Goal: Task Accomplishment & Management: Use online tool/utility

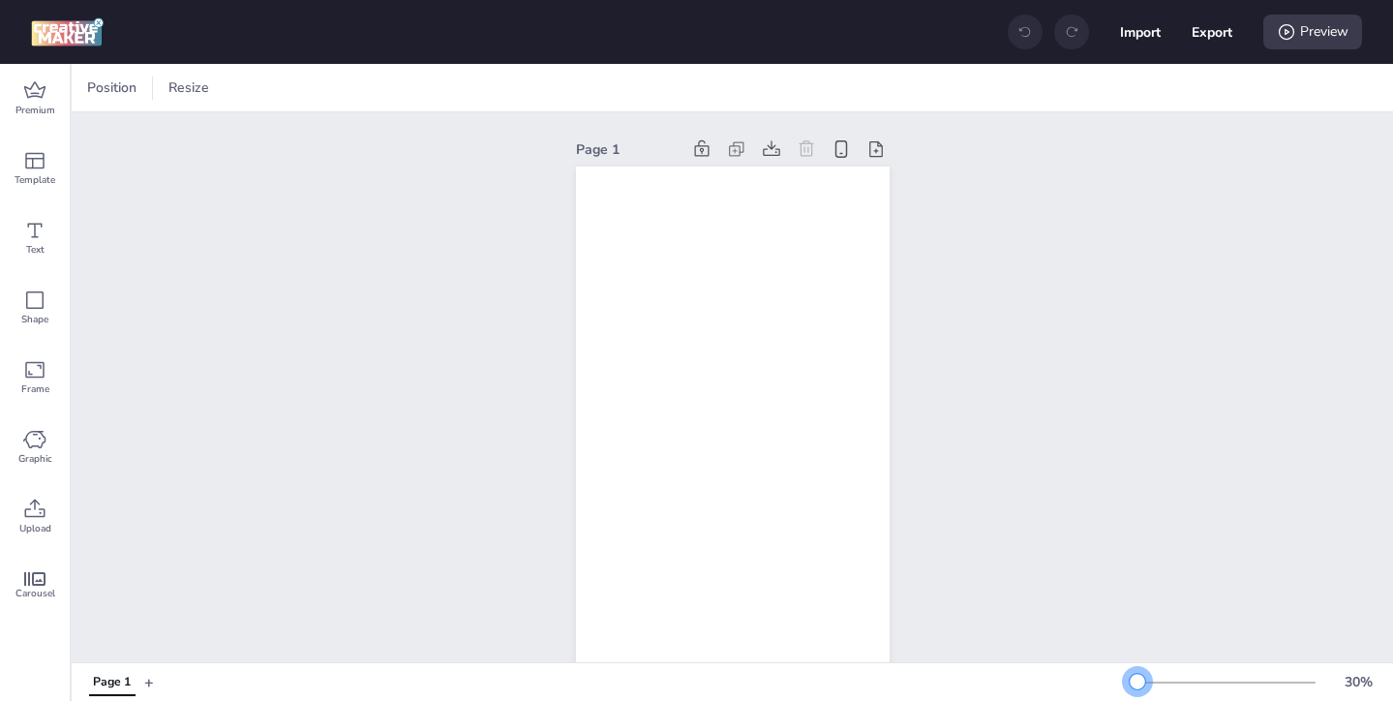
drag, startPoint x: 1161, startPoint y: 681, endPoint x: 1138, endPoint y: 685, distance: 23.5
click at [1137, 685] on div at bounding box center [1136, 681] width 15 height 15
click at [35, 109] on span "Premium" at bounding box center [35, 110] width 40 height 15
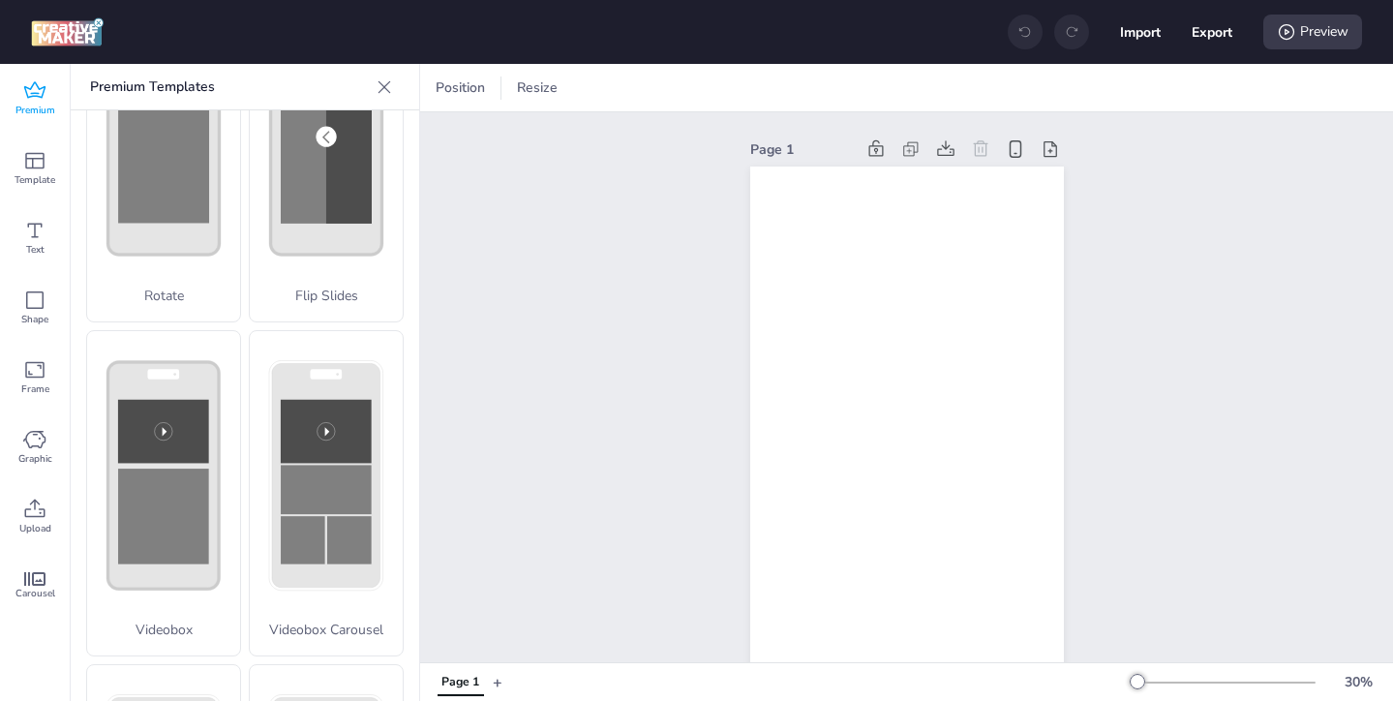
scroll to position [493, 0]
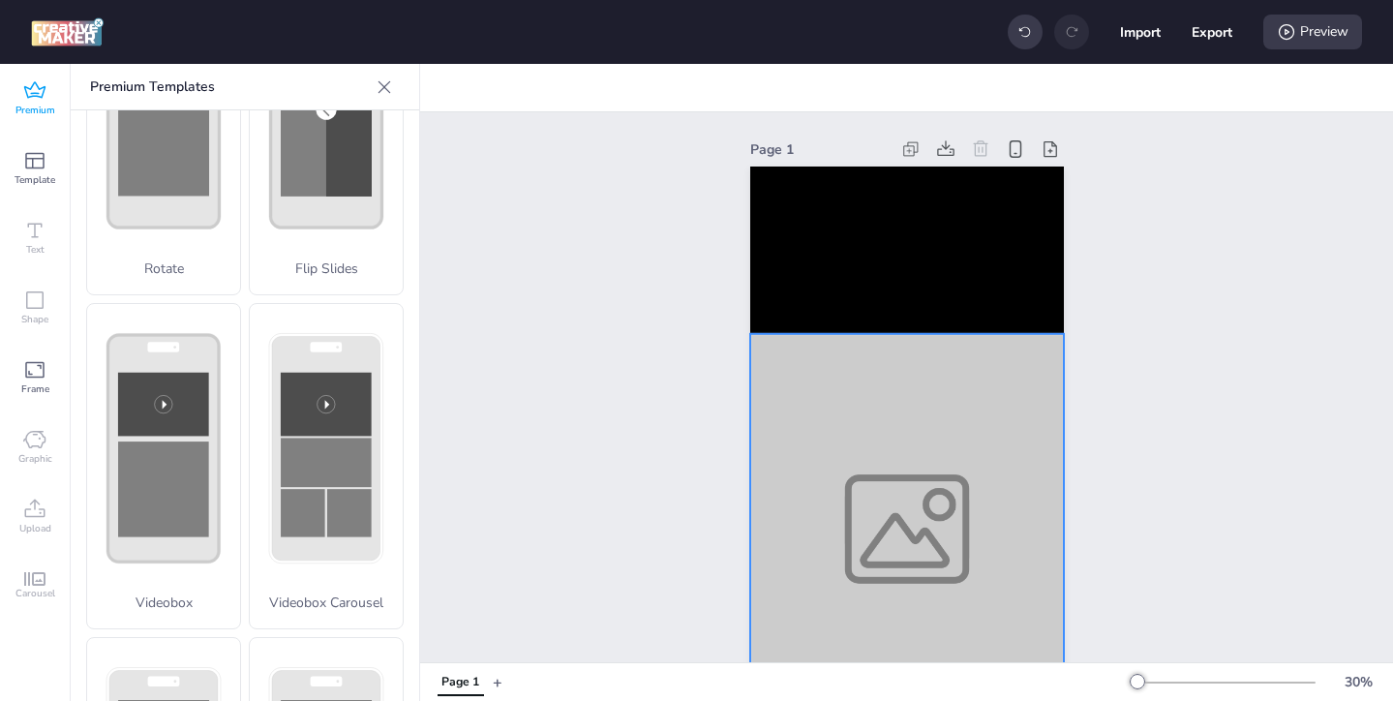
click at [958, 578] on div at bounding box center [907, 529] width 314 height 390
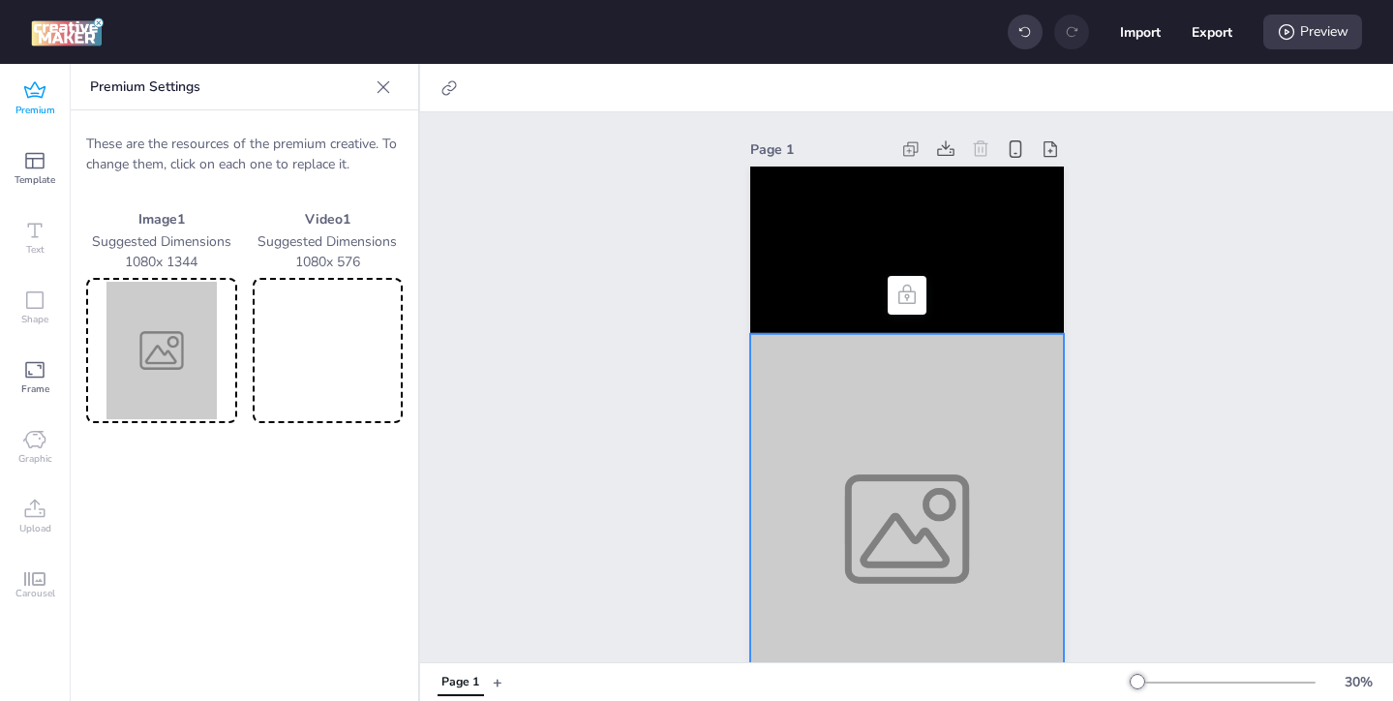
click at [174, 387] on img at bounding box center [161, 350] width 143 height 137
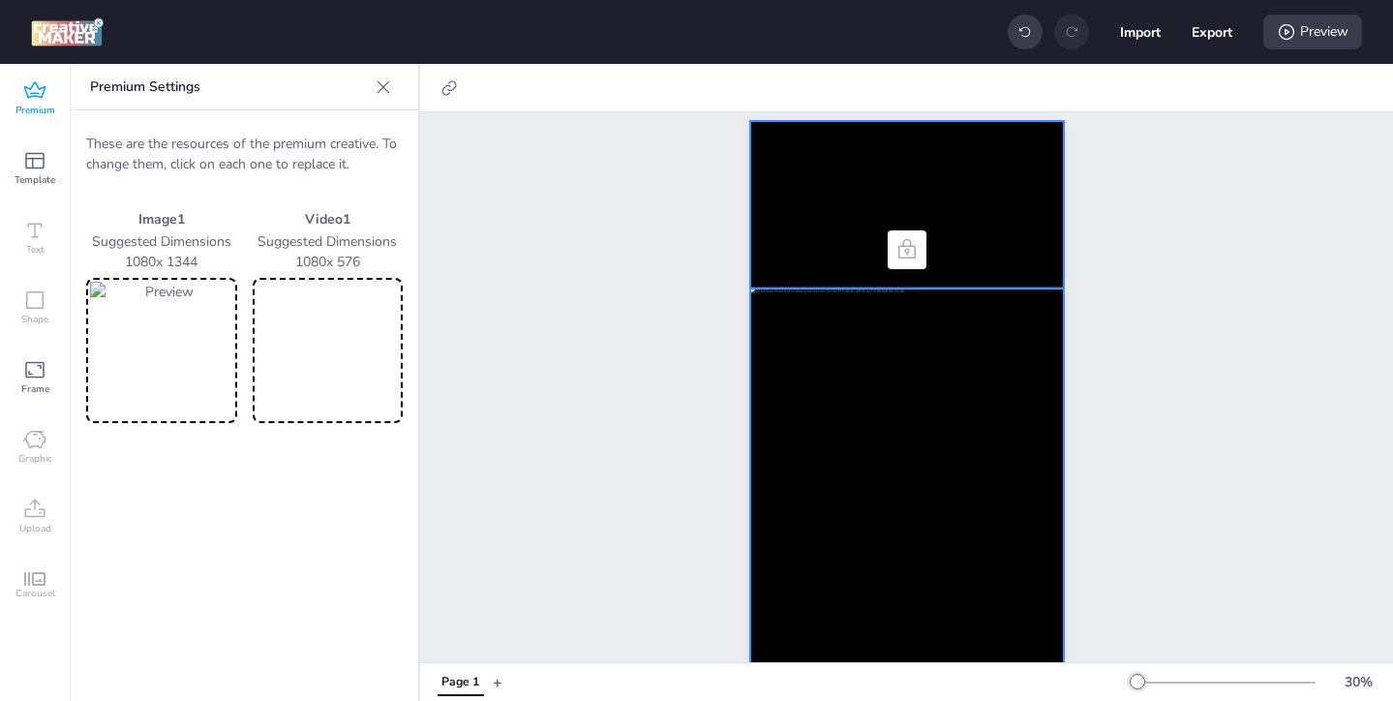
scroll to position [42, 0]
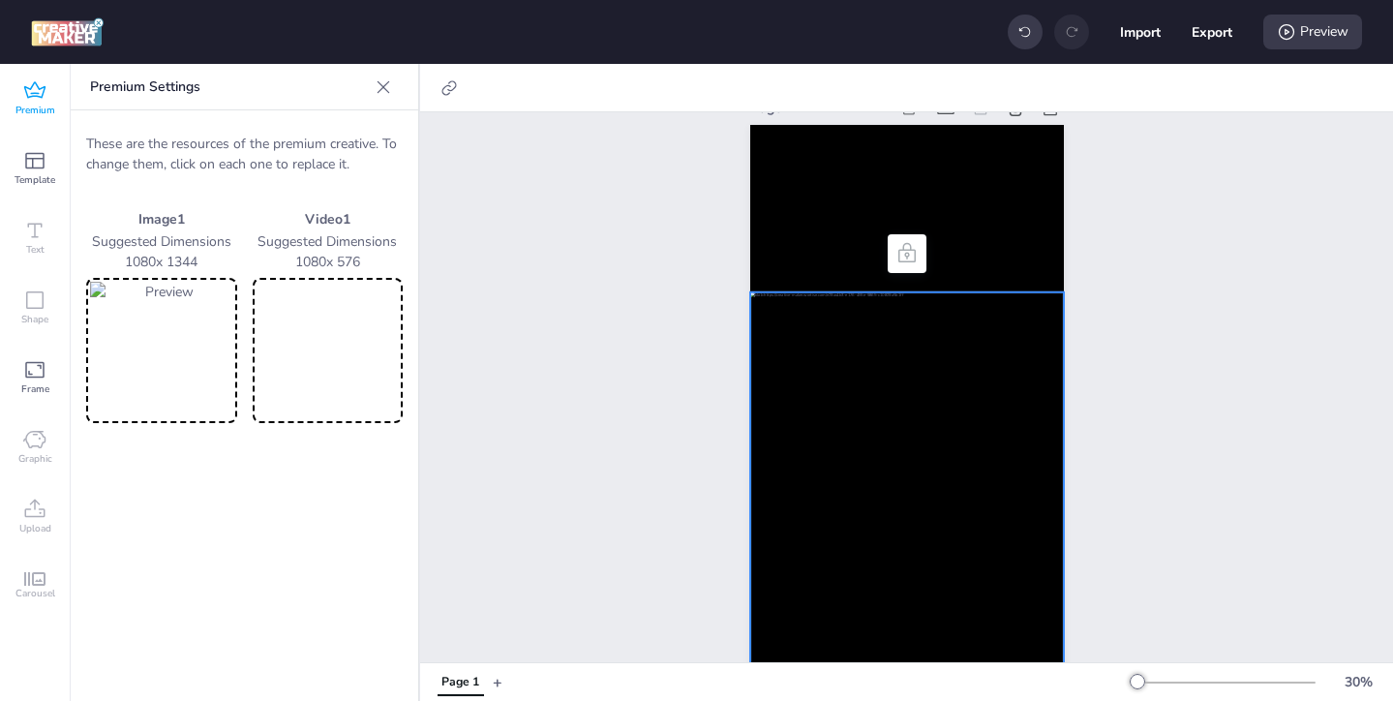
click at [369, 338] on video at bounding box center [327, 350] width 143 height 137
click at [1286, 36] on icon at bounding box center [1285, 31] width 19 height 19
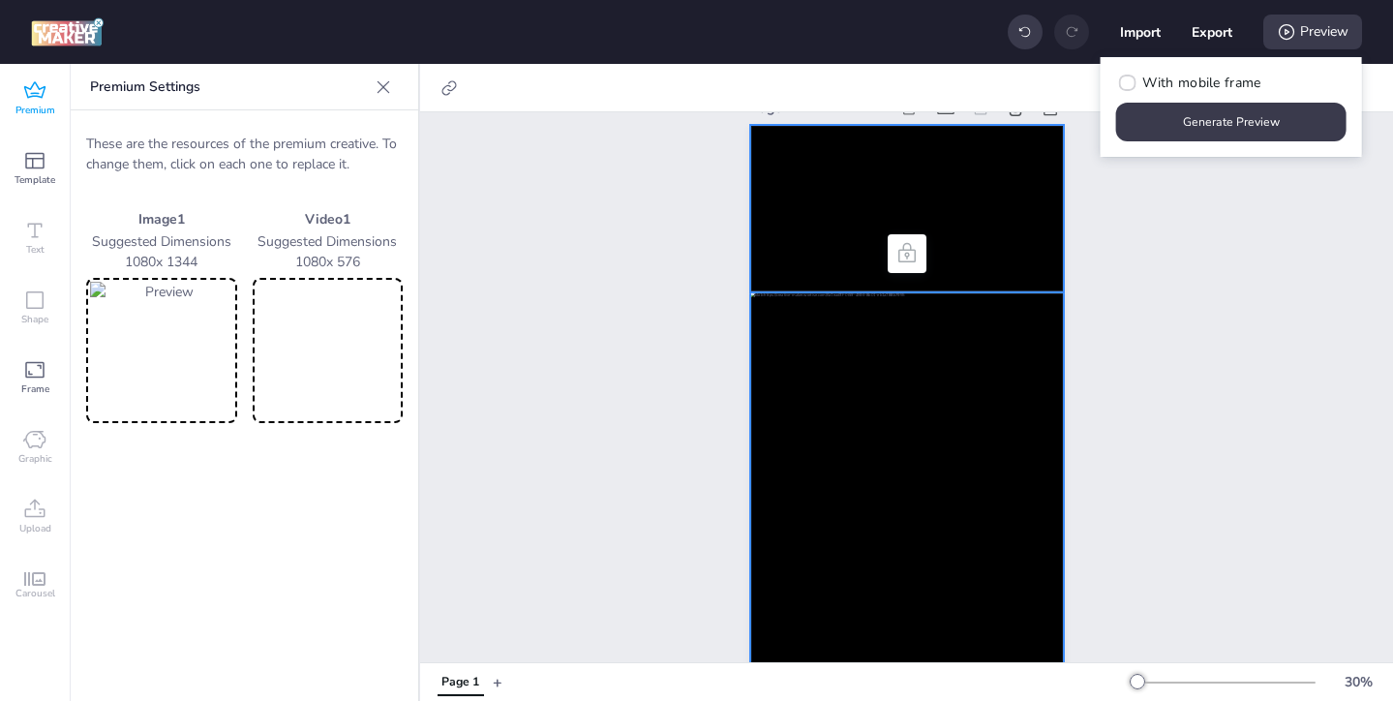
click at [984, 248] on video at bounding box center [907, 208] width 314 height 167
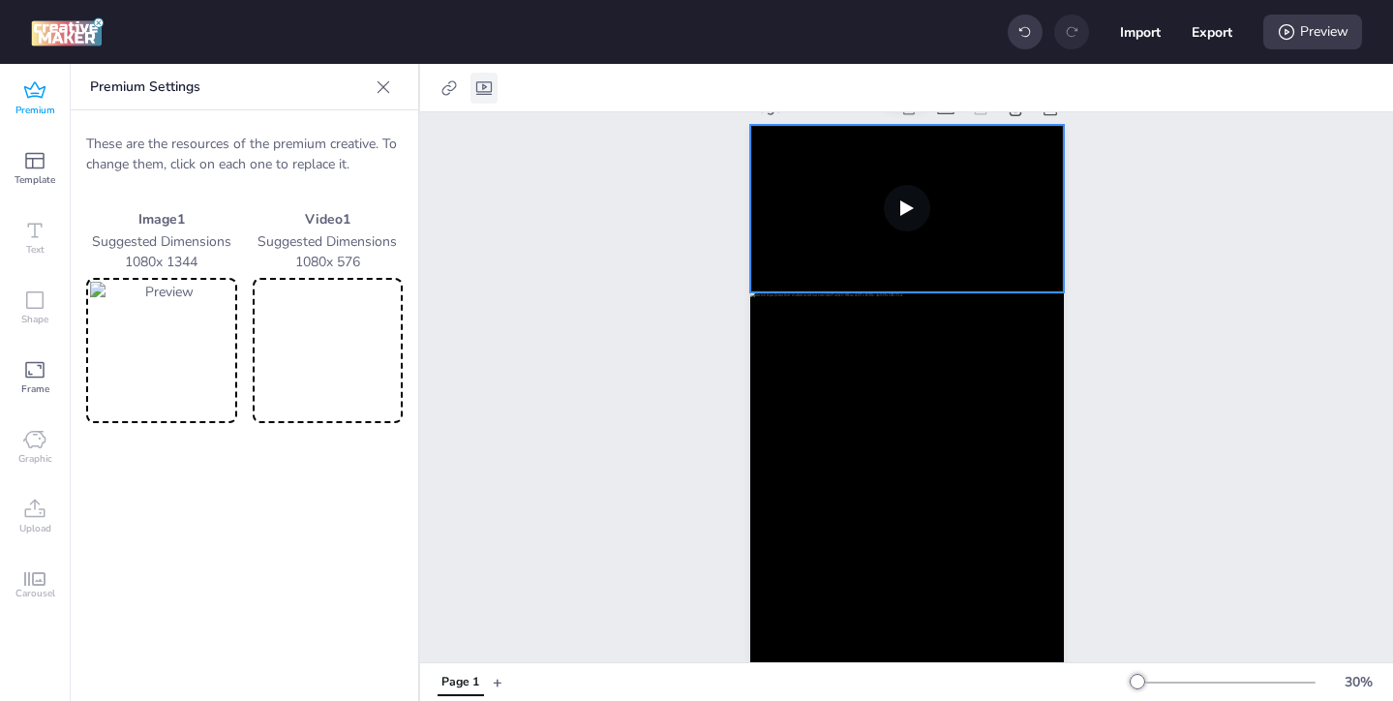
click at [483, 89] on icon at bounding box center [483, 87] width 19 height 19
select select "contain"
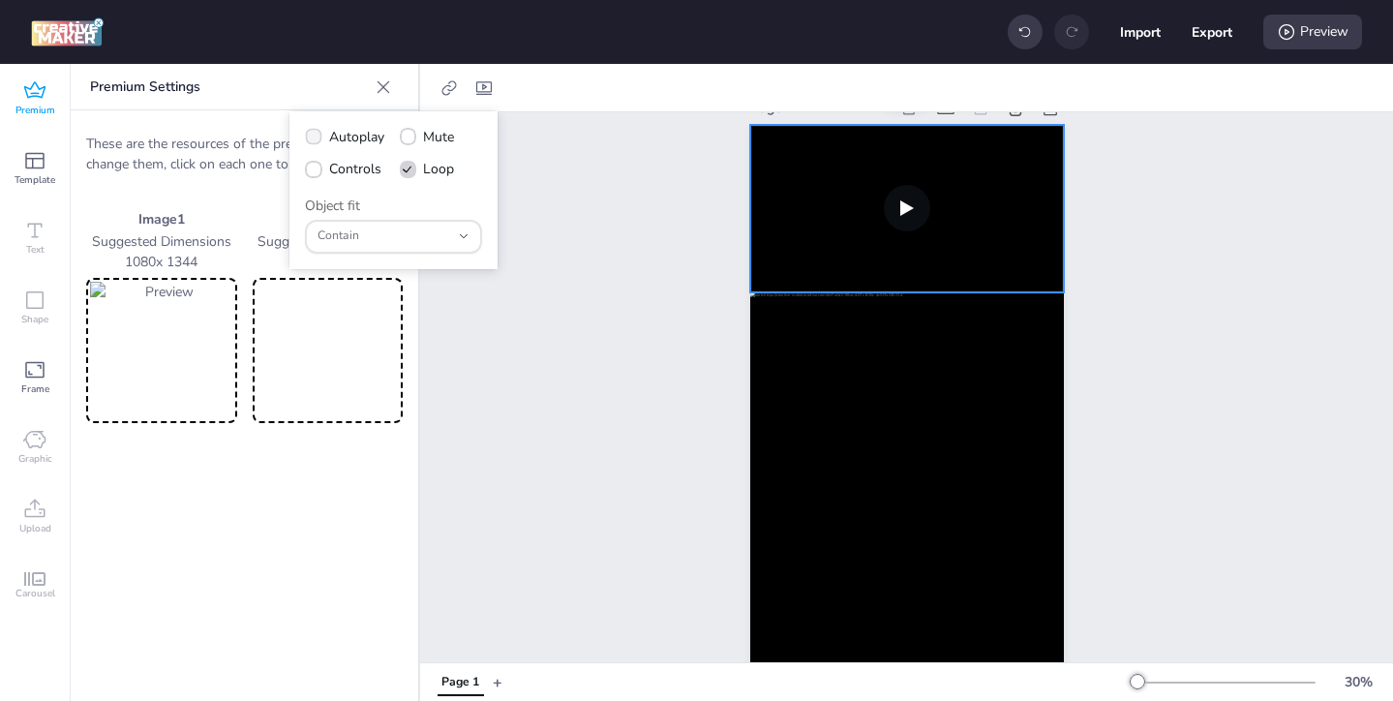
click at [317, 137] on icon at bounding box center [313, 137] width 13 height 10
click at [316, 138] on input "Autoplay" at bounding box center [310, 144] width 13 height 13
checkbox input "true"
click at [315, 171] on icon at bounding box center [313, 170] width 13 height 10
click at [315, 171] on input "Controls" at bounding box center [310, 176] width 13 height 13
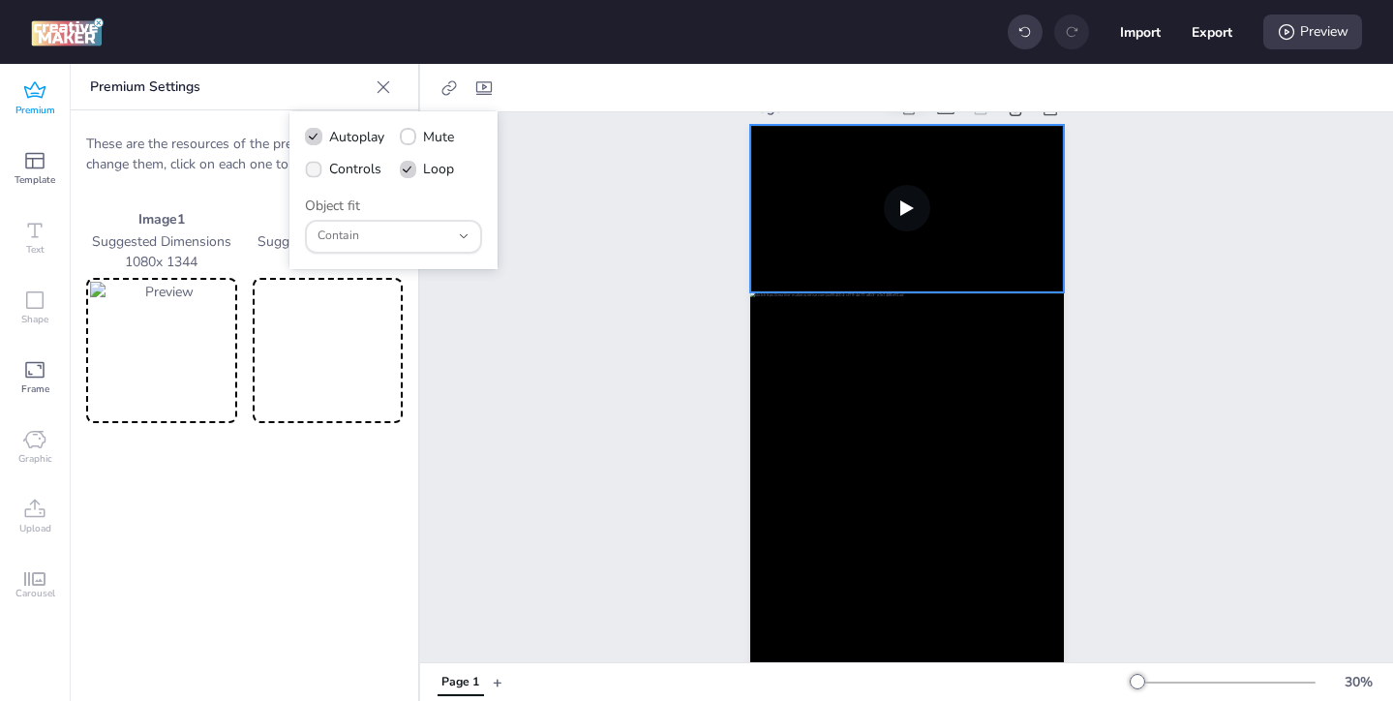
checkbox input "true"
click at [1291, 32] on icon at bounding box center [1285, 31] width 19 height 19
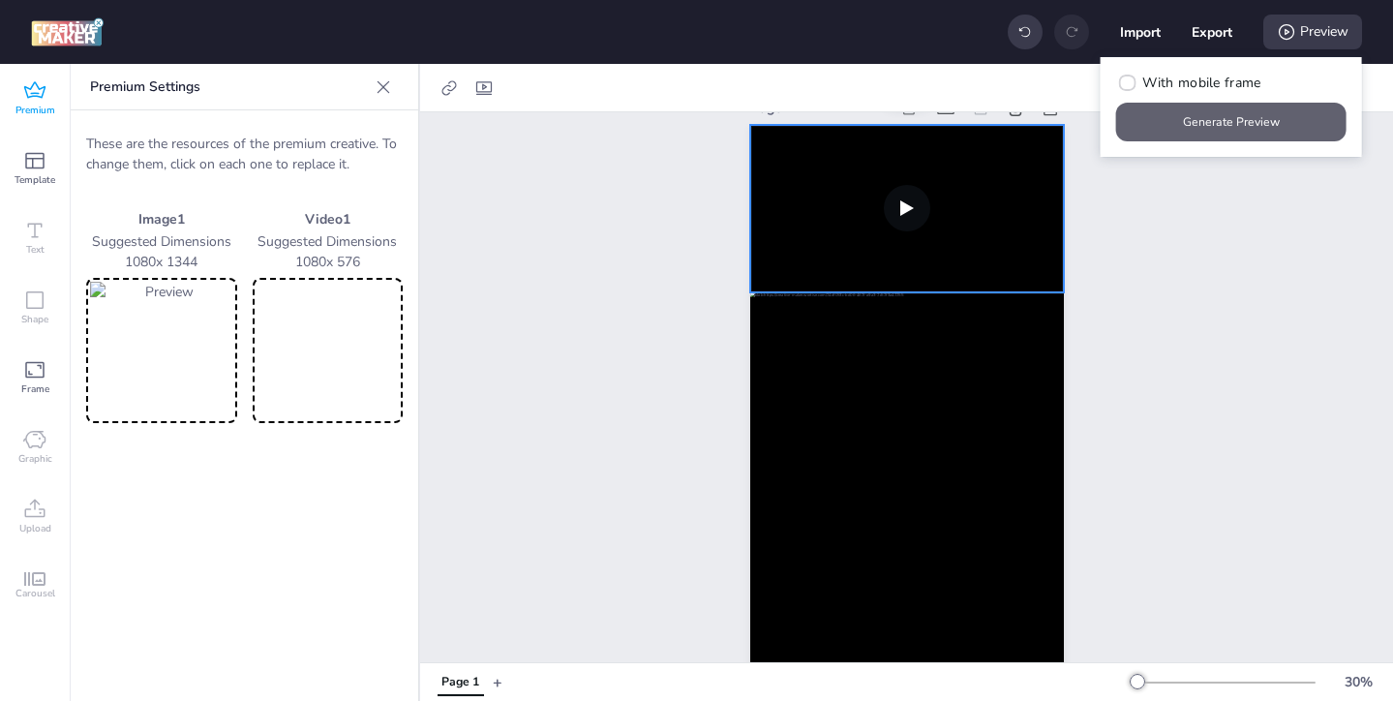
click at [1245, 119] on button "Generate Preview" at bounding box center [1231, 122] width 230 height 39
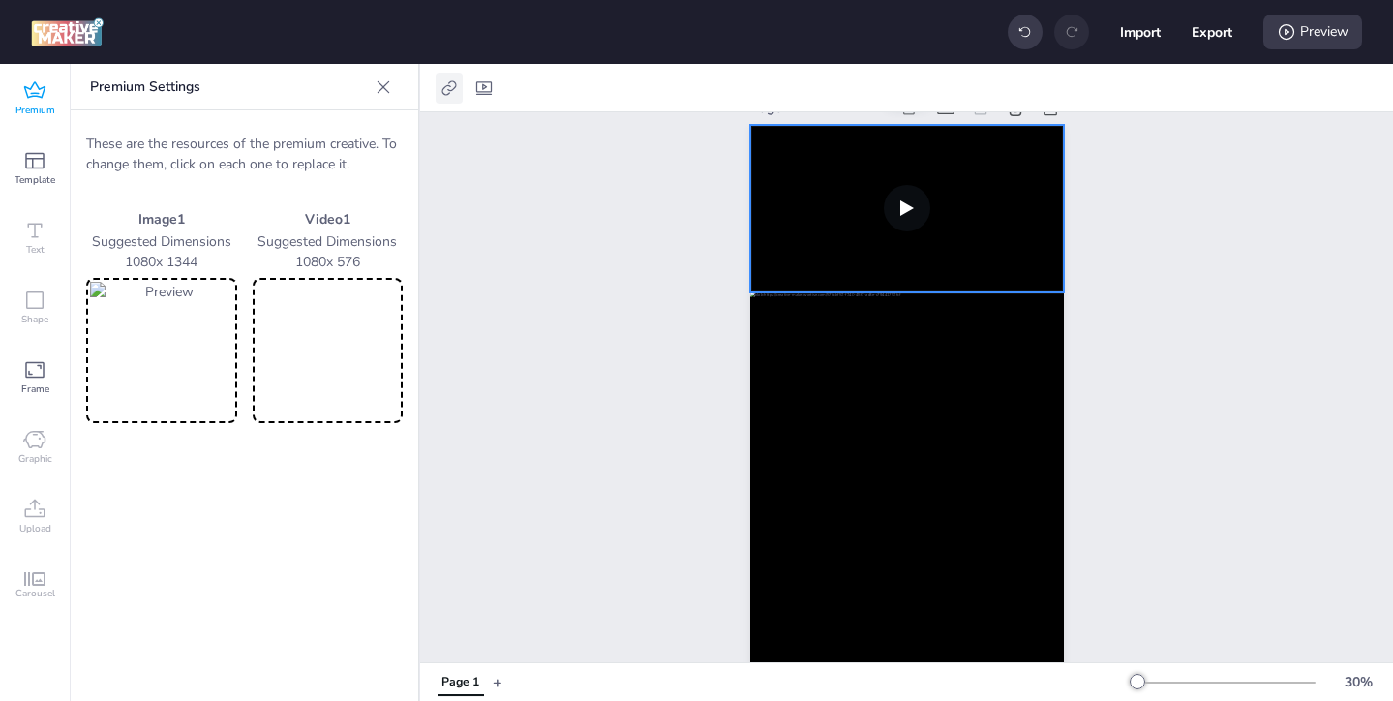
click at [445, 85] on icon at bounding box center [448, 87] width 15 height 15
click at [368, 135] on span "Activate hyperlink" at bounding box center [323, 137] width 107 height 20
click at [257, 138] on input "Activate hyperlink" at bounding box center [251, 144] width 13 height 13
checkbox input "true"
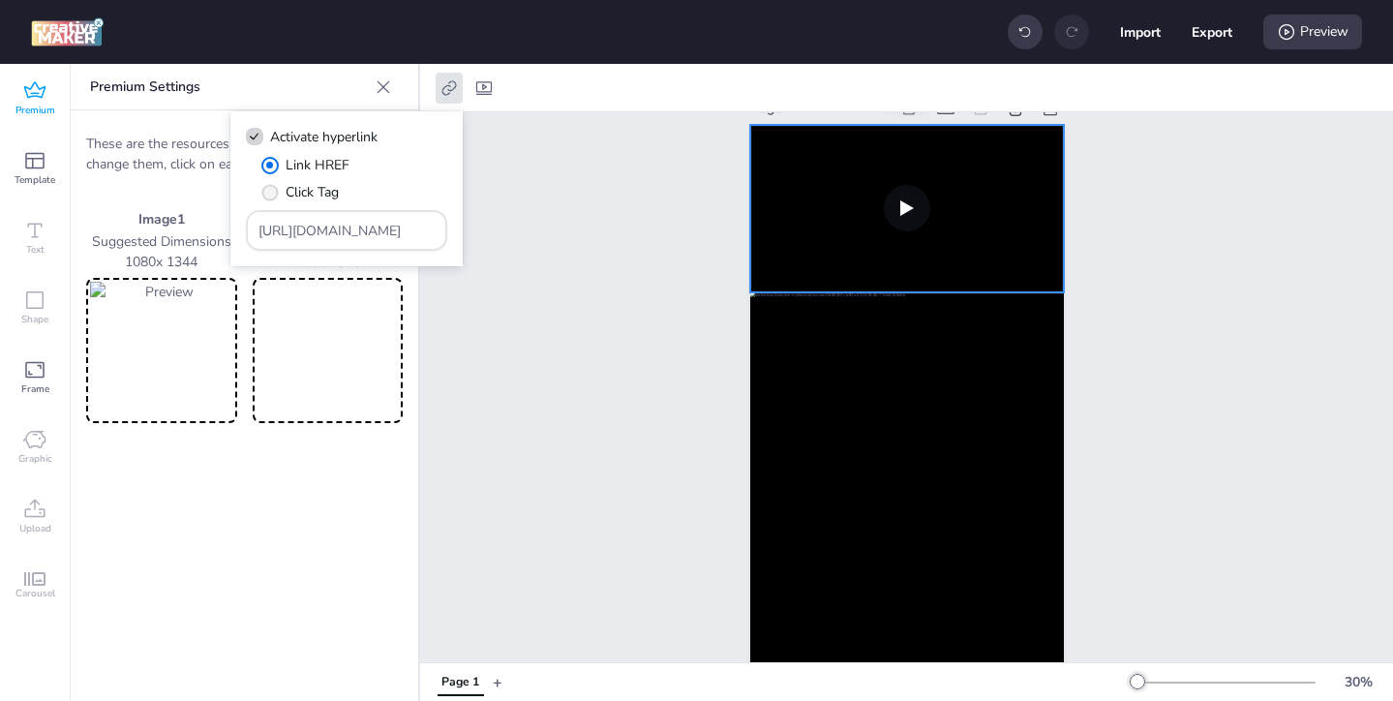
click at [327, 199] on span "Click Tag" at bounding box center [311, 192] width 53 height 20
click at [273, 199] on input "Click Tag" at bounding box center [266, 200] width 13 height 13
radio input "true"
drag, startPoint x: 385, startPoint y: 233, endPoint x: 308, endPoint y: 210, distance: 80.8
click at [308, 210] on div "[URL][DOMAIN_NAME]" at bounding box center [346, 230] width 201 height 41
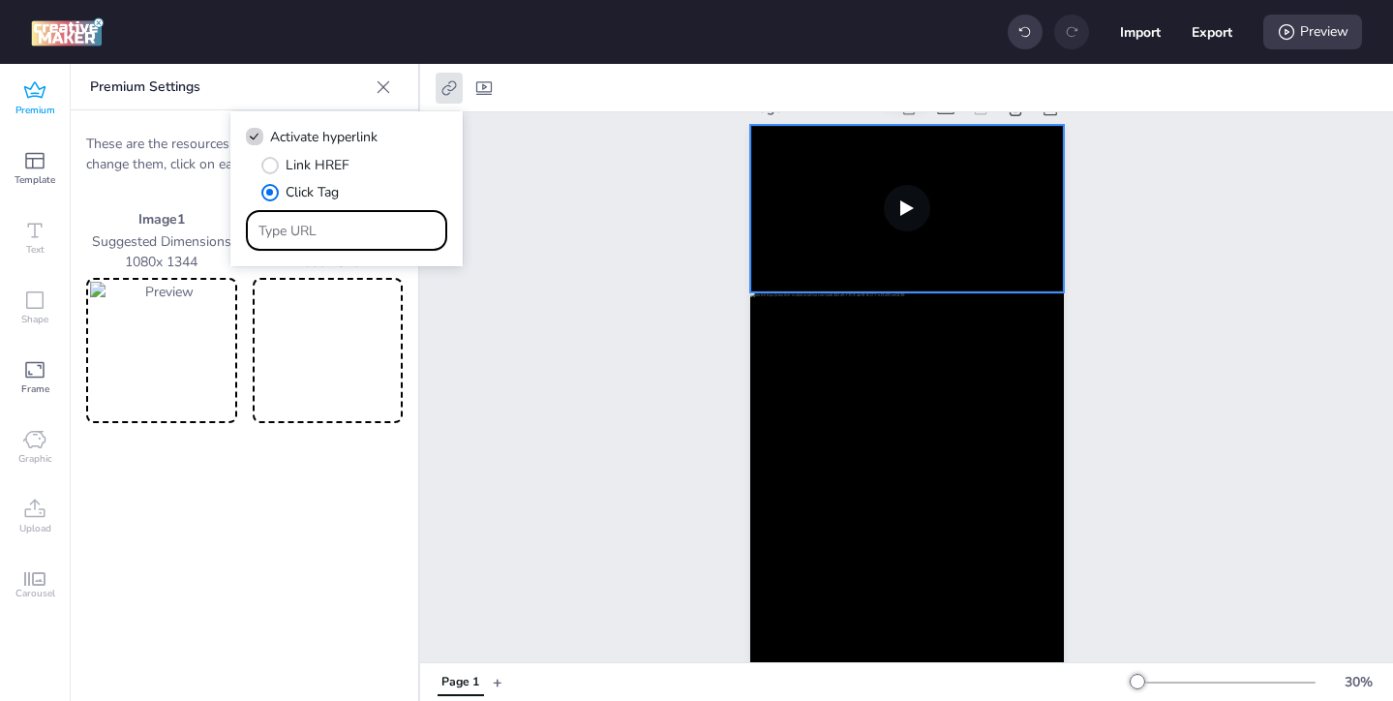
paste input "https://[DOMAIN_NAME]/ddm/trackclk/N1957659.3999883WORTISE/B33793897.426266005;…"
type input "https://[DOMAIN_NAME]/ddm/trackclk/N1957659.3999883WORTISE/B33793897.426266005;…"
click at [464, 301] on div "Page 1" at bounding box center [906, 388] width 973 height 635
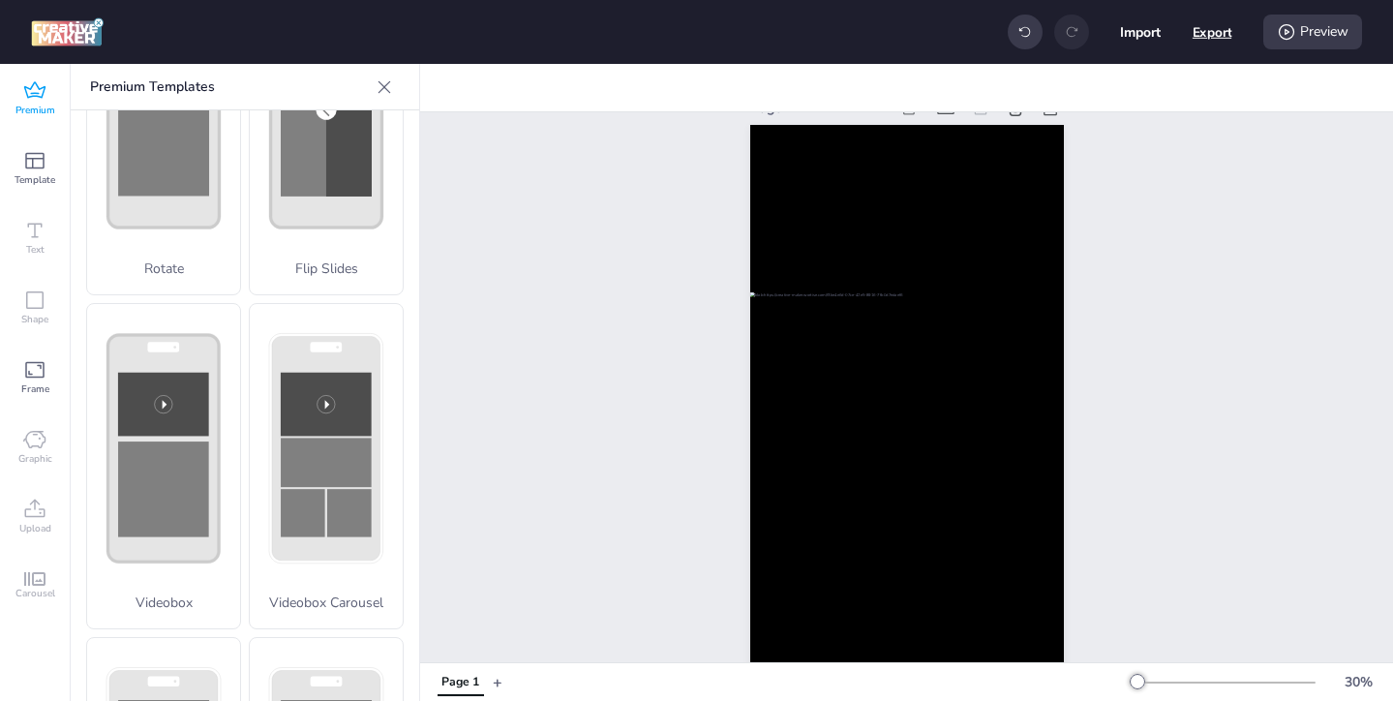
click at [1225, 37] on button "Export" at bounding box center [1212, 33] width 40 height 40
select select "html"
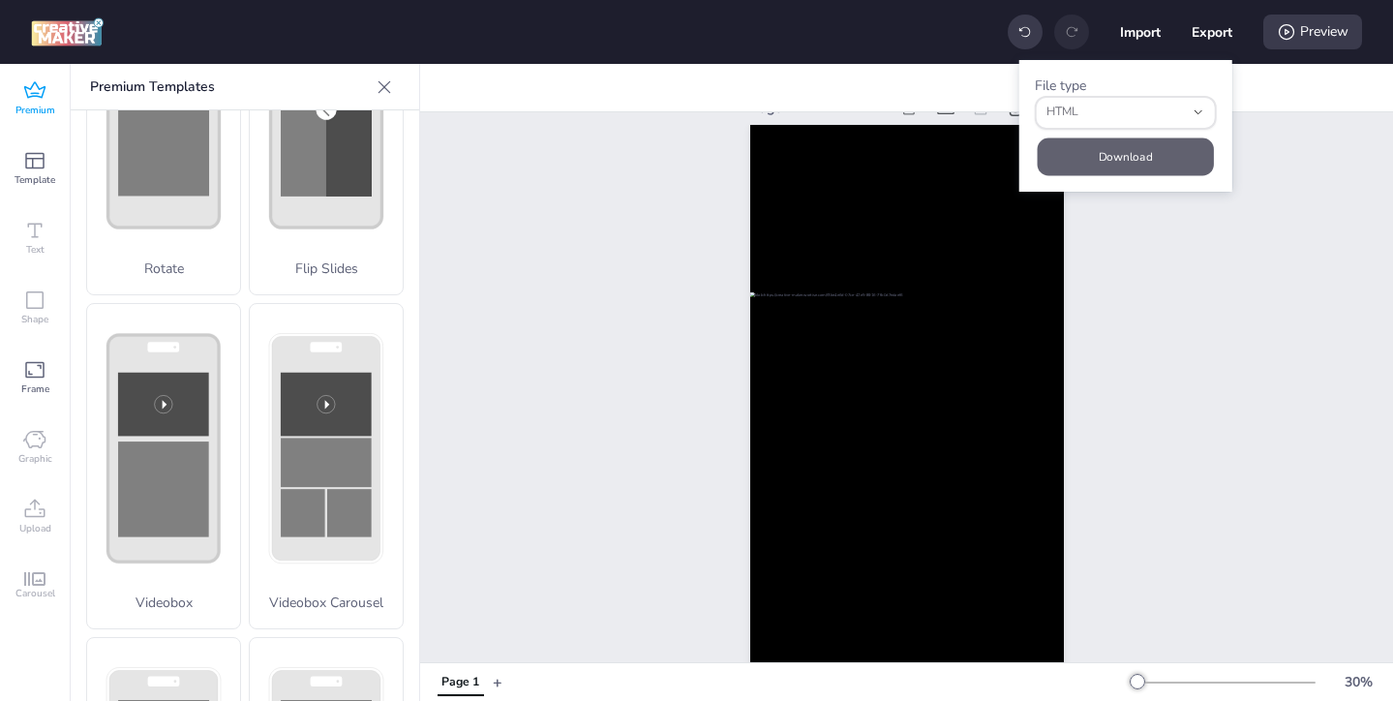
click at [1161, 155] on button "Download" at bounding box center [1125, 156] width 176 height 38
click at [31, 93] on icon at bounding box center [34, 89] width 21 height 16
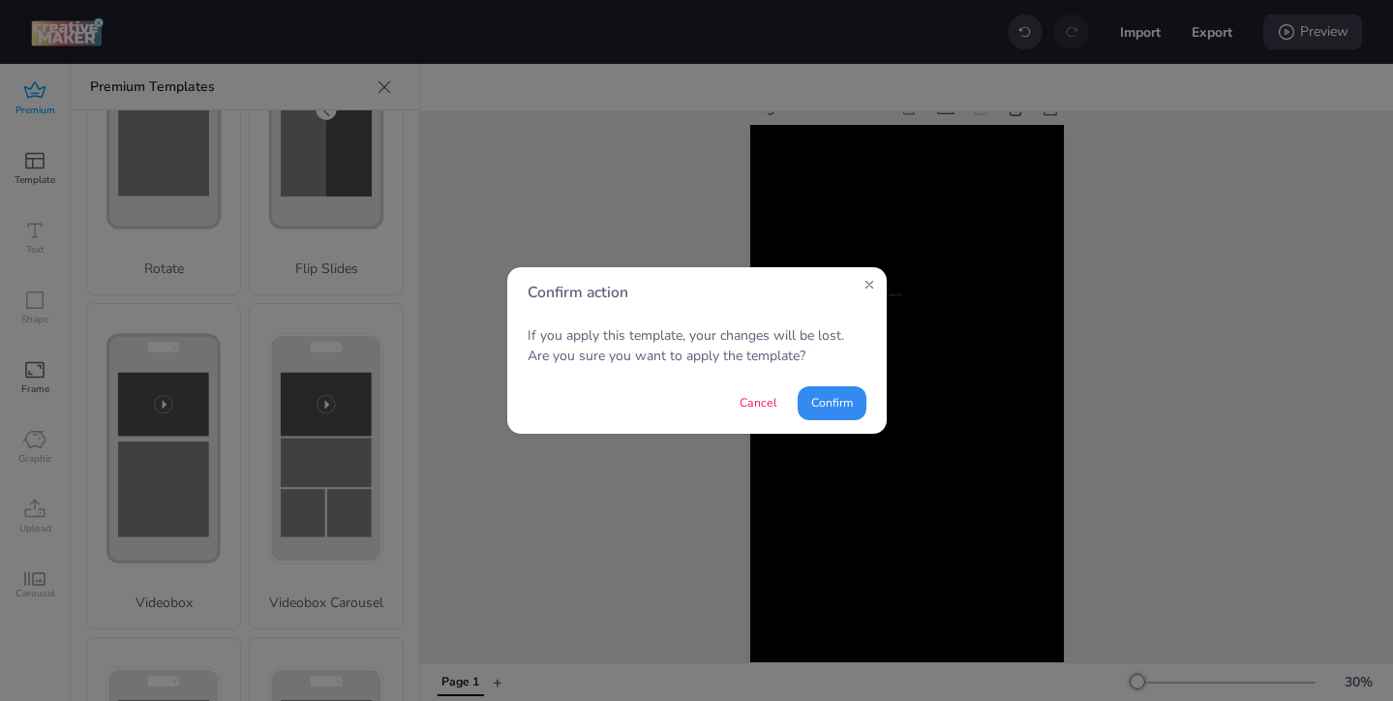
click at [828, 402] on button "Confirm" at bounding box center [831, 403] width 69 height 34
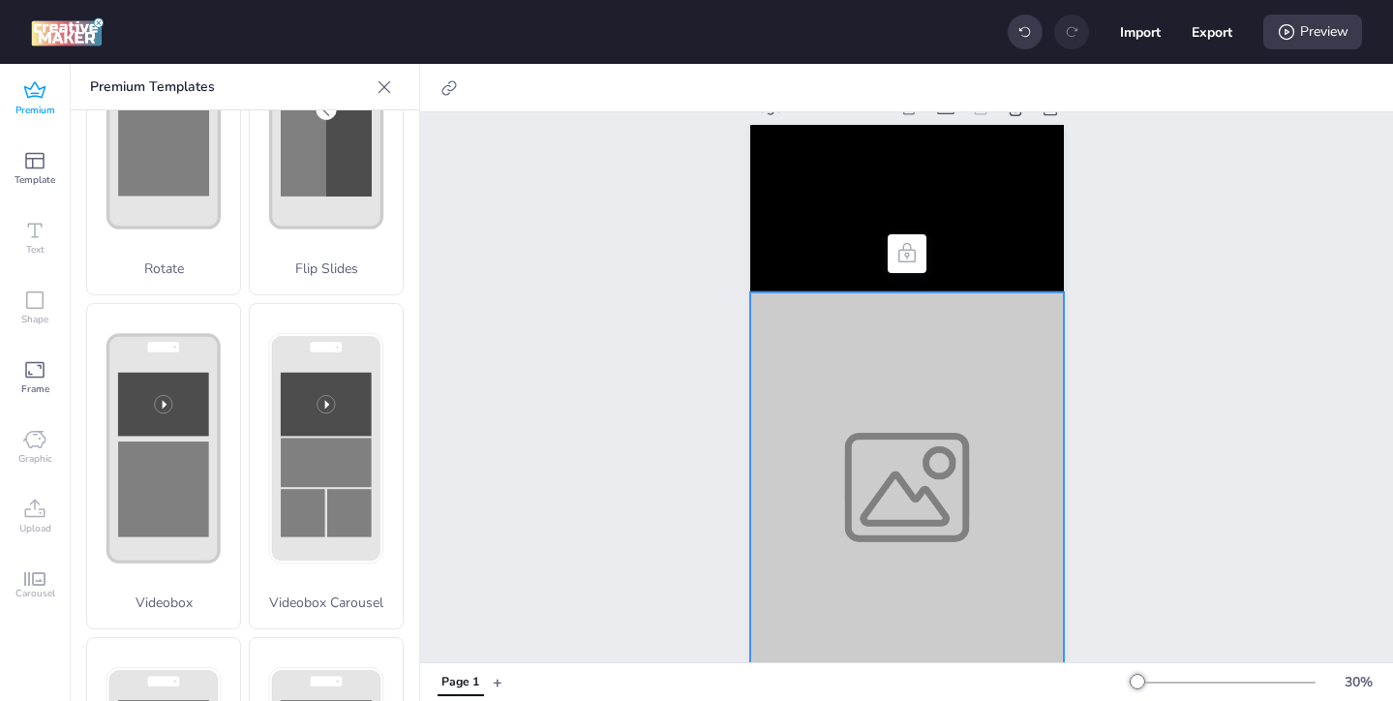
click at [857, 376] on div at bounding box center [907, 487] width 314 height 390
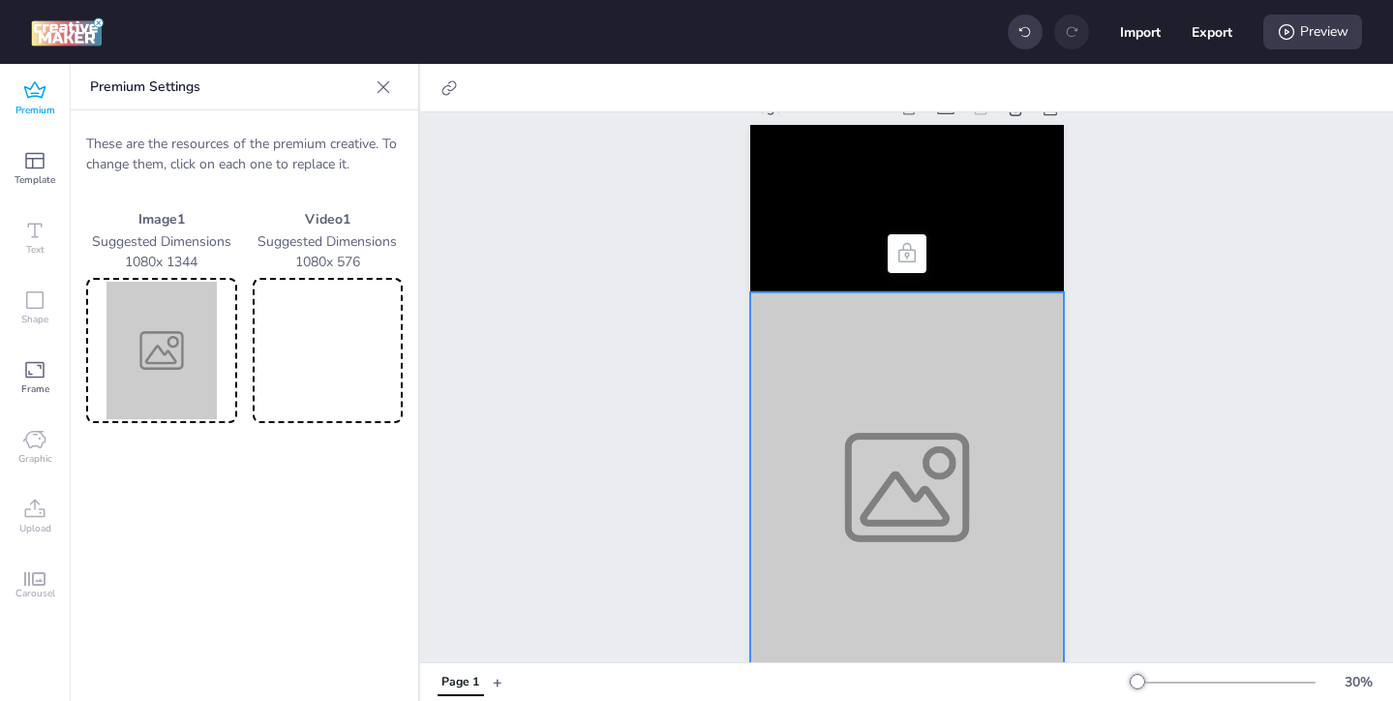
click at [158, 365] on img at bounding box center [161, 350] width 143 height 137
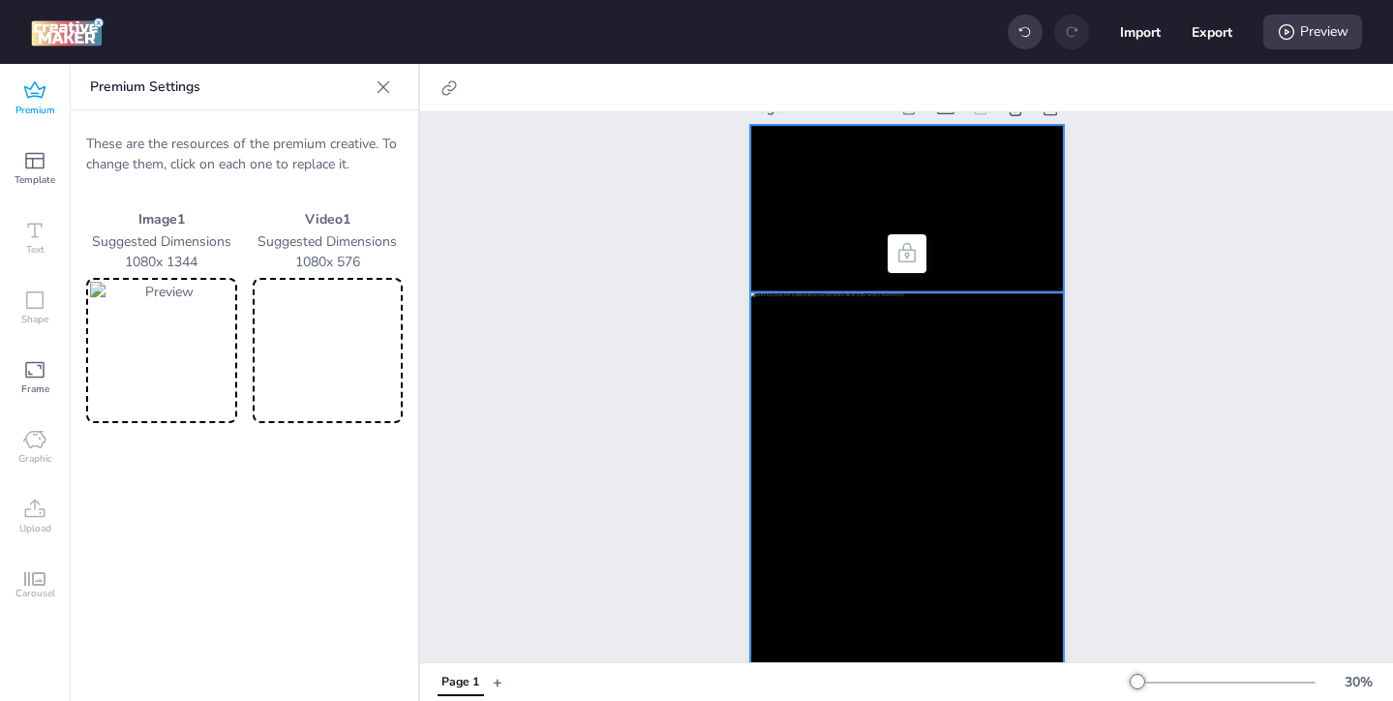
click at [806, 262] on video at bounding box center [907, 208] width 314 height 167
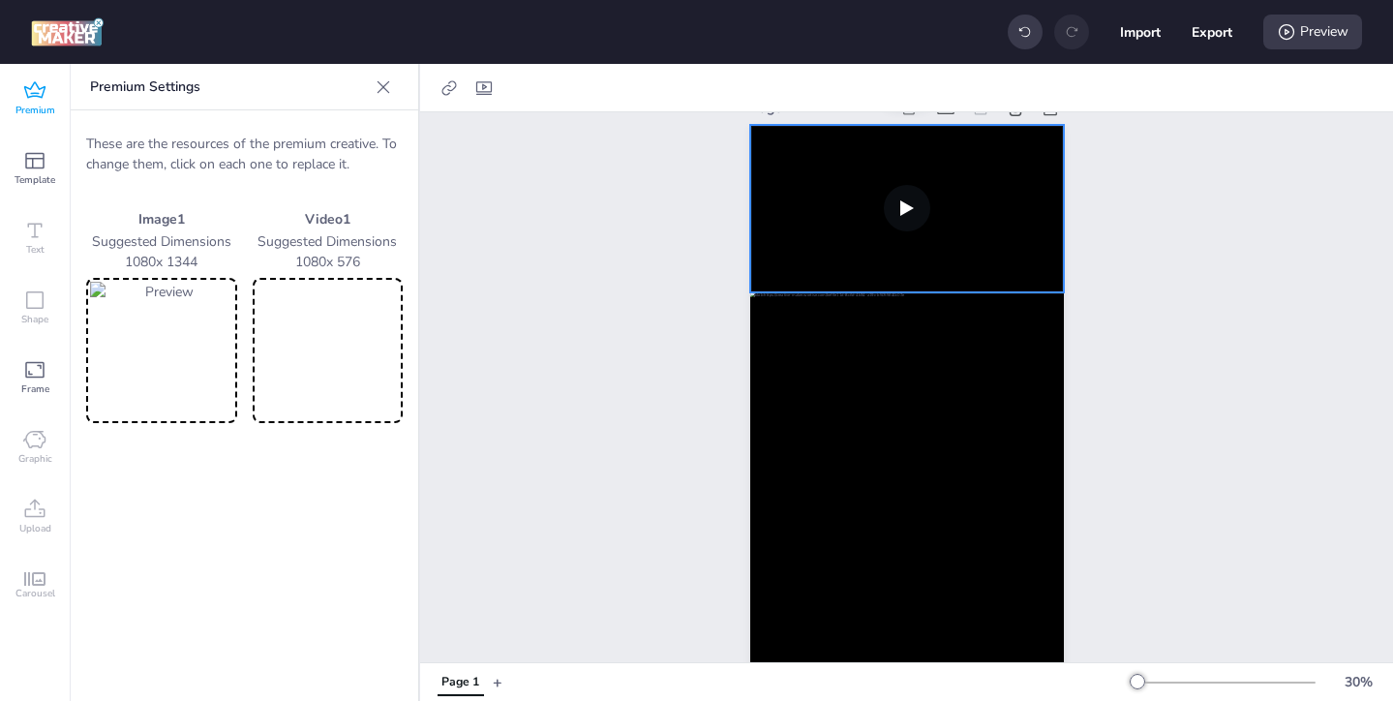
click at [366, 392] on video at bounding box center [327, 350] width 143 height 137
click at [765, 226] on video at bounding box center [907, 208] width 314 height 167
click at [486, 82] on icon at bounding box center [483, 87] width 19 height 19
select select "contain"
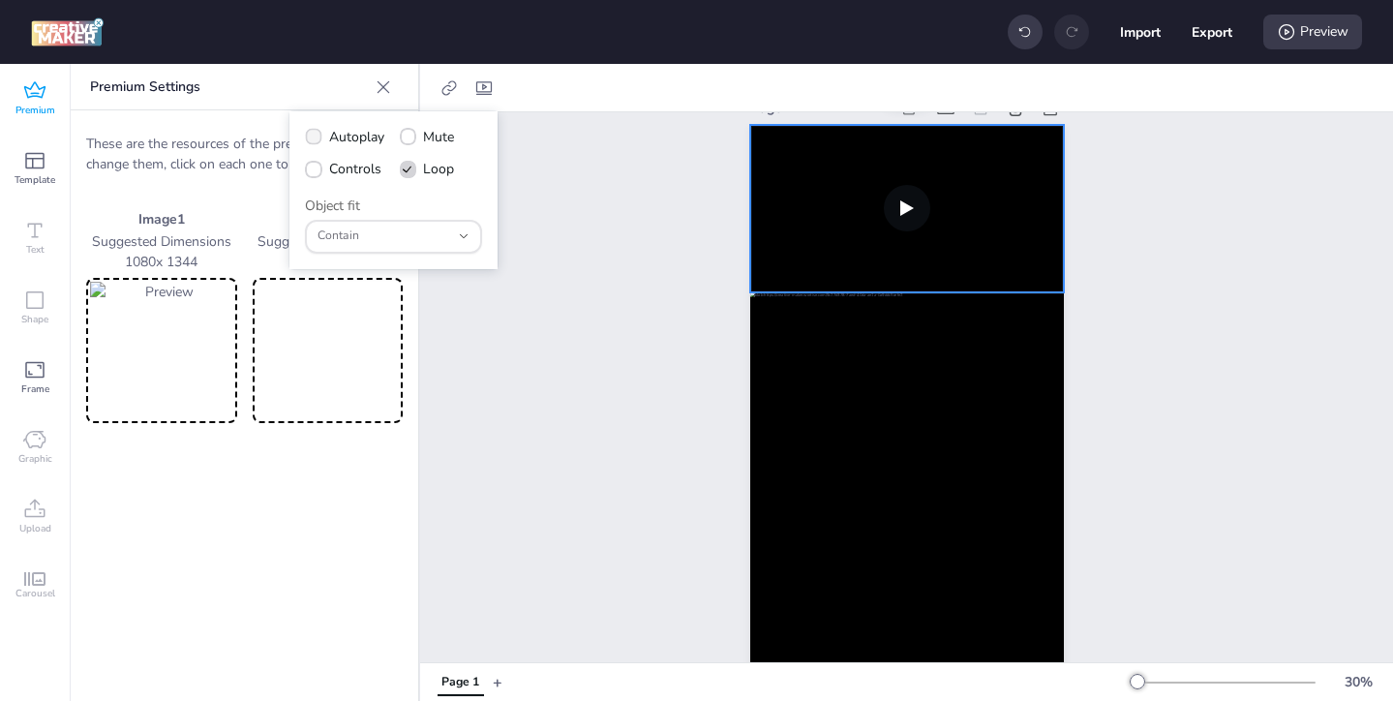
click at [340, 135] on span "Autoplay" at bounding box center [356, 137] width 55 height 20
click at [316, 138] on input "Autoplay" at bounding box center [310, 144] width 13 height 13
checkbox input "true"
click at [330, 167] on span "Controls" at bounding box center [355, 169] width 52 height 20
click at [316, 170] on input "Controls" at bounding box center [310, 176] width 13 height 13
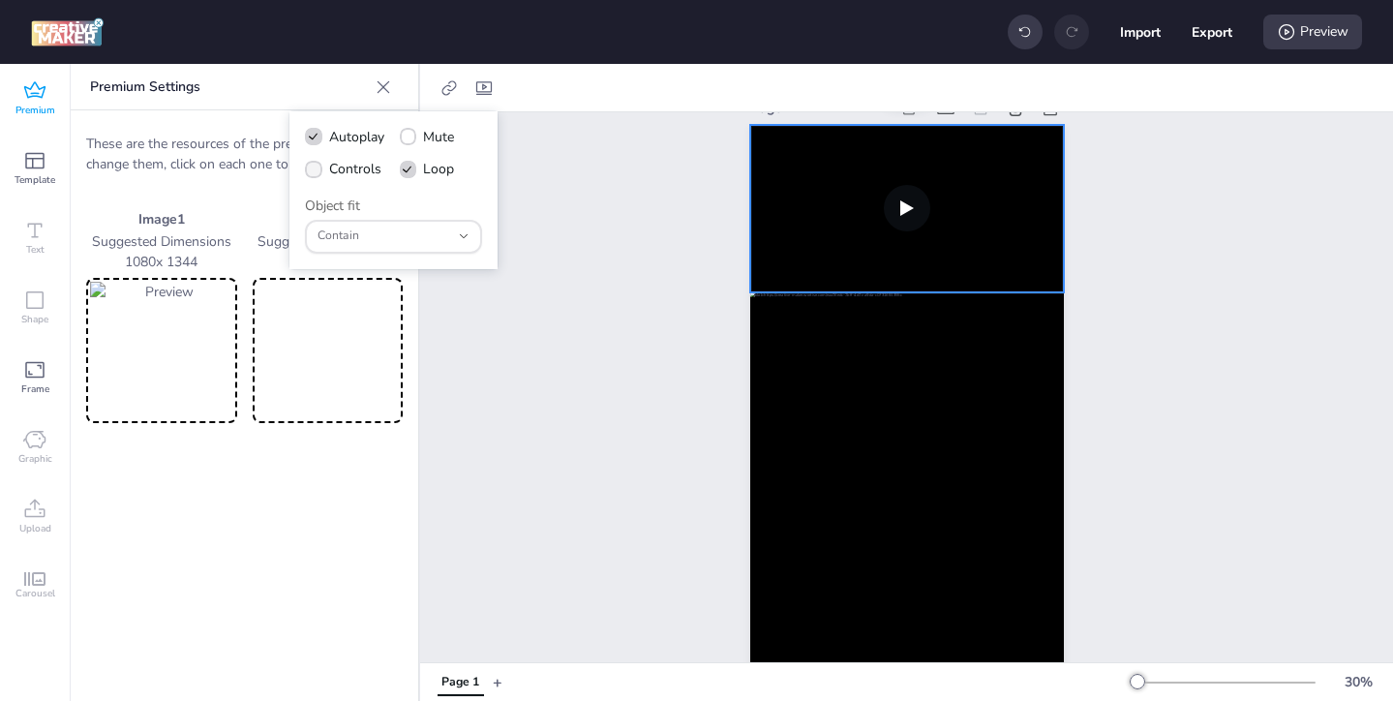
checkbox input "true"
click at [837, 446] on div at bounding box center [907, 487] width 314 height 390
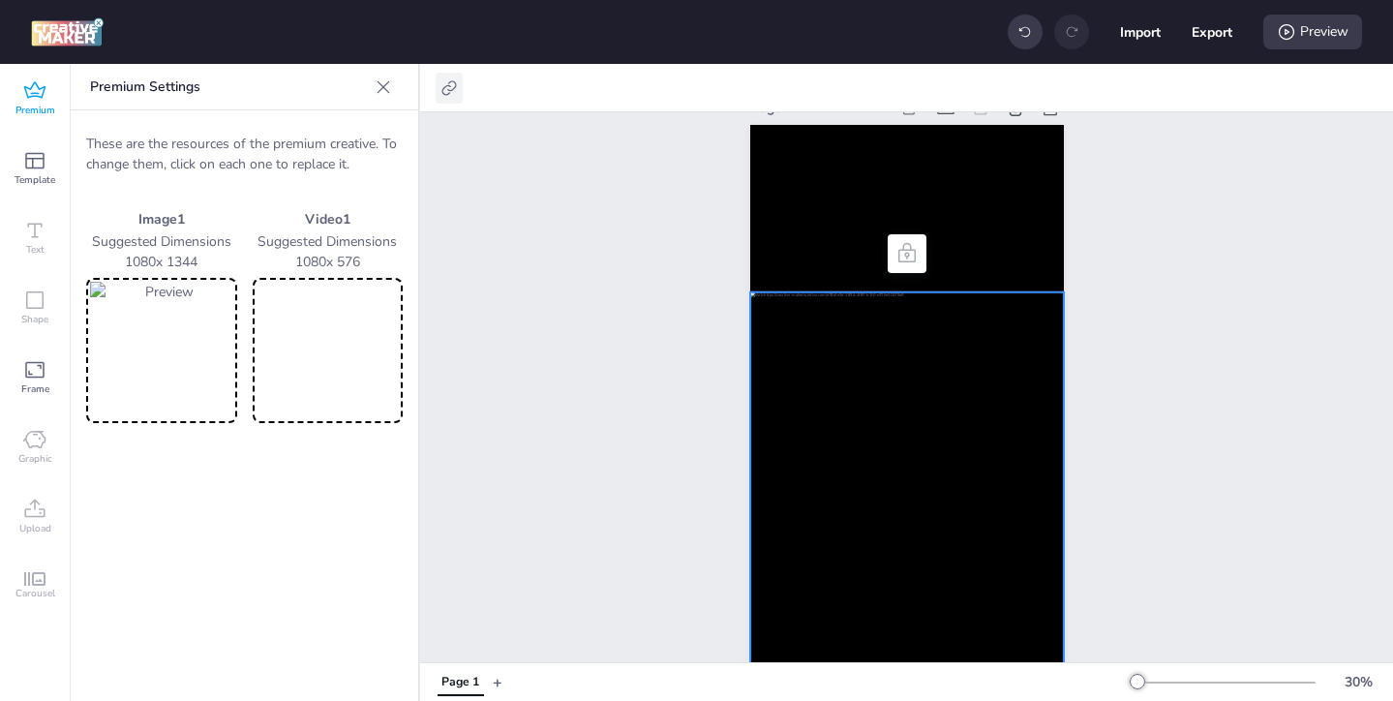
click at [449, 88] on icon at bounding box center [448, 87] width 19 height 19
click at [300, 129] on span "Activate hyperlink" at bounding box center [323, 137] width 107 height 20
click at [257, 138] on input "Activate hyperlink" at bounding box center [251, 144] width 13 height 13
checkbox input "true"
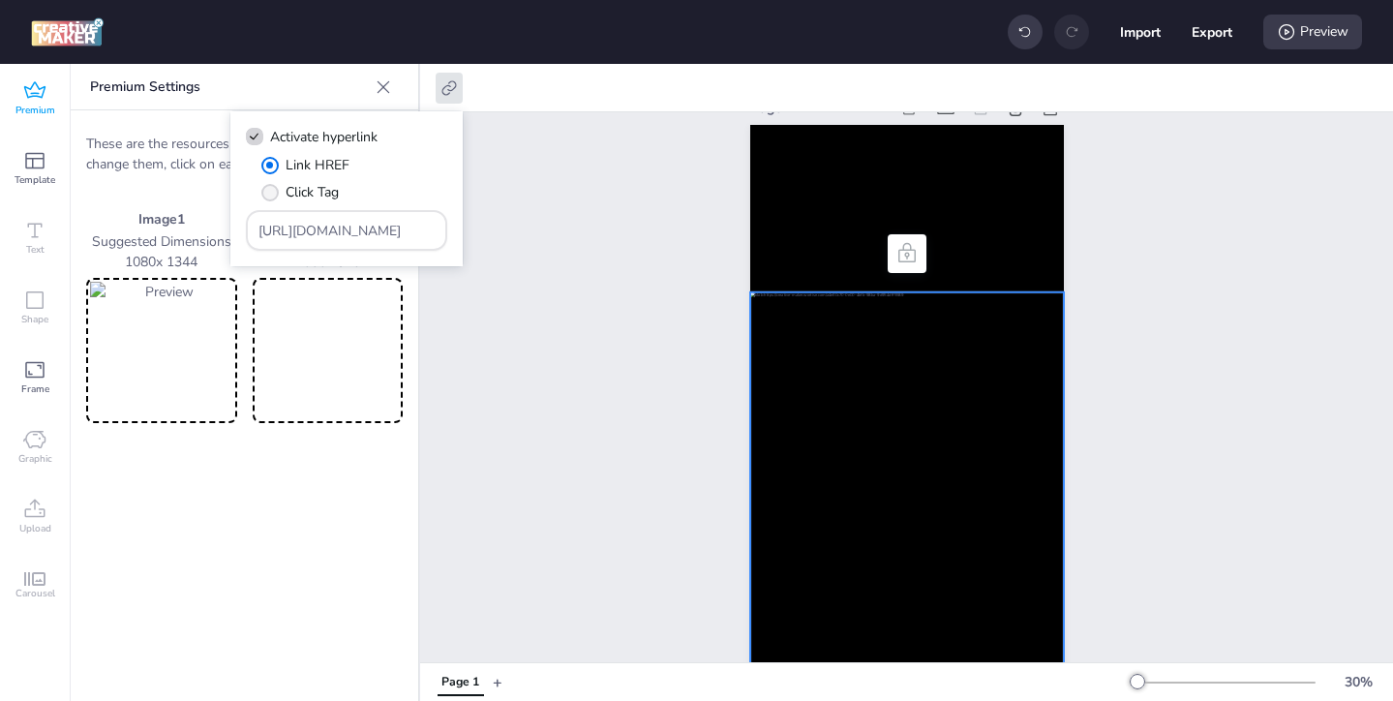
click at [315, 192] on span "Click Tag" at bounding box center [311, 192] width 53 height 20
click at [273, 194] on input "Click Tag" at bounding box center [266, 200] width 13 height 13
radio input "true"
drag, startPoint x: 389, startPoint y: 225, endPoint x: 320, endPoint y: 195, distance: 75.4
click at [320, 195] on div "Link HREF Click Tag [URL][DOMAIN_NAME]" at bounding box center [346, 203] width 201 height 96
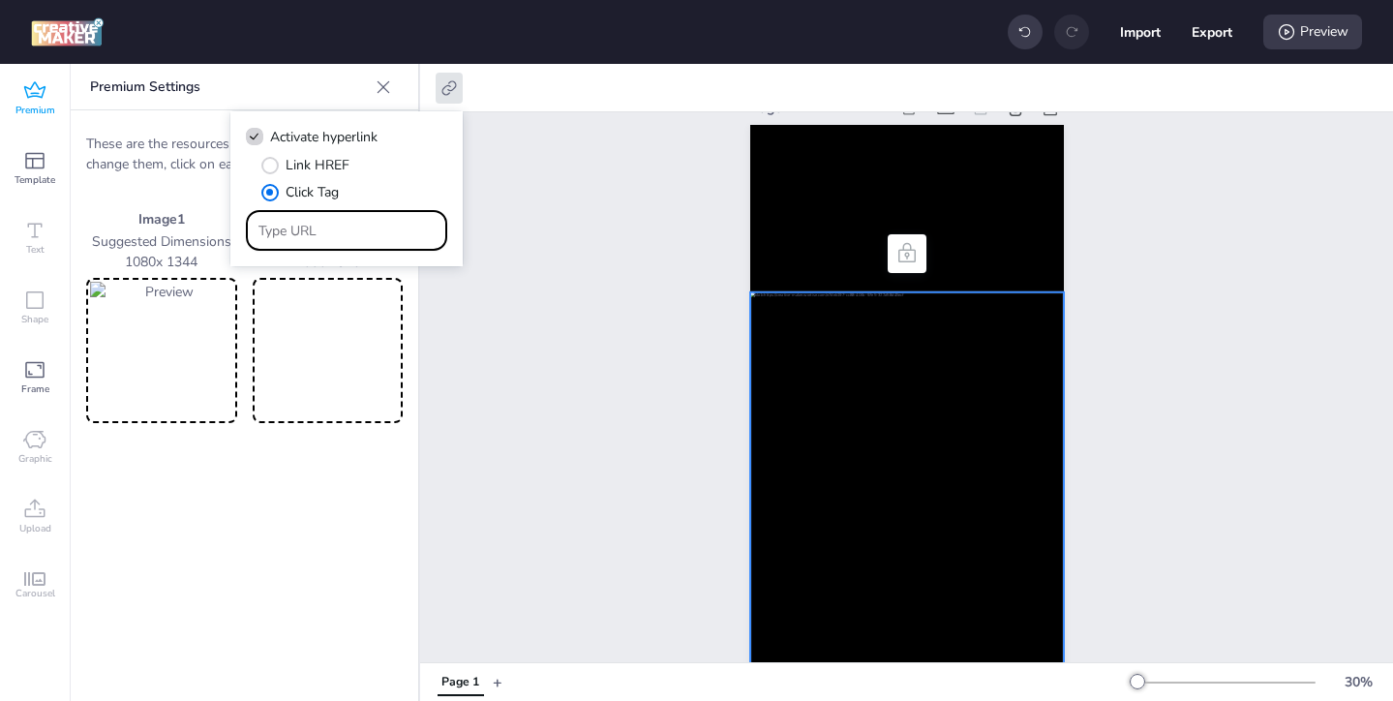
paste input "https://[DOMAIN_NAME]/ddm/trackclk/N1957659.3999883WORTISE/B33793897.426266005;…"
type input "https://[DOMAIN_NAME]/ddm/trackclk/N1957659.3999883WORTISE/B33793897.426266005;…"
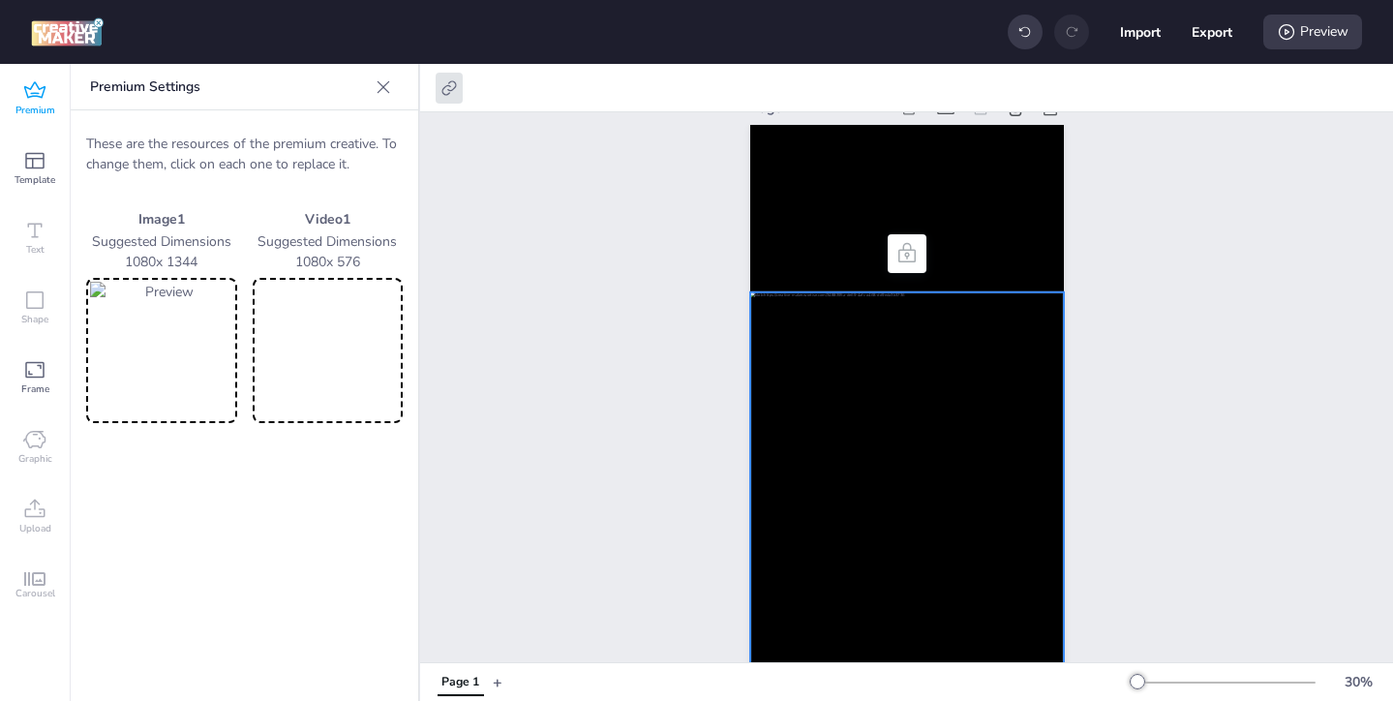
click at [542, 352] on div "Page 1" at bounding box center [906, 388] width 973 height 635
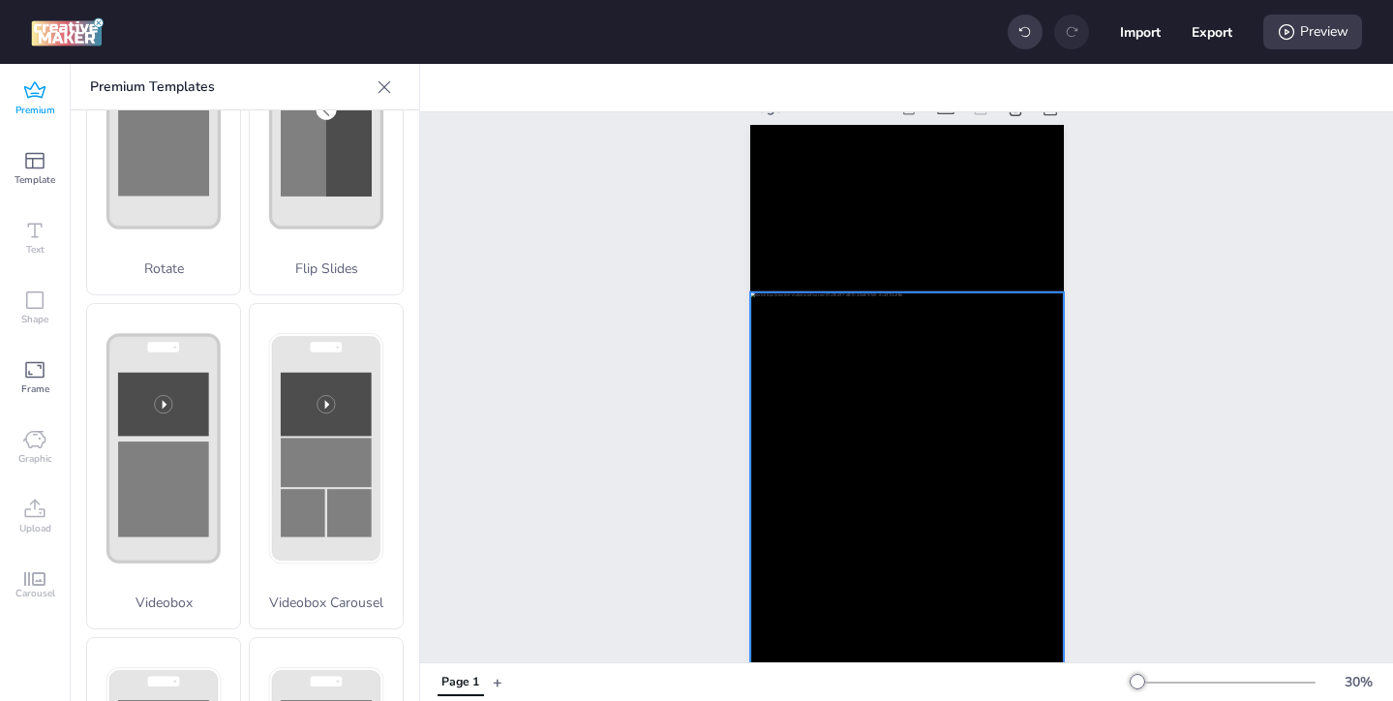
scroll to position [52, 0]
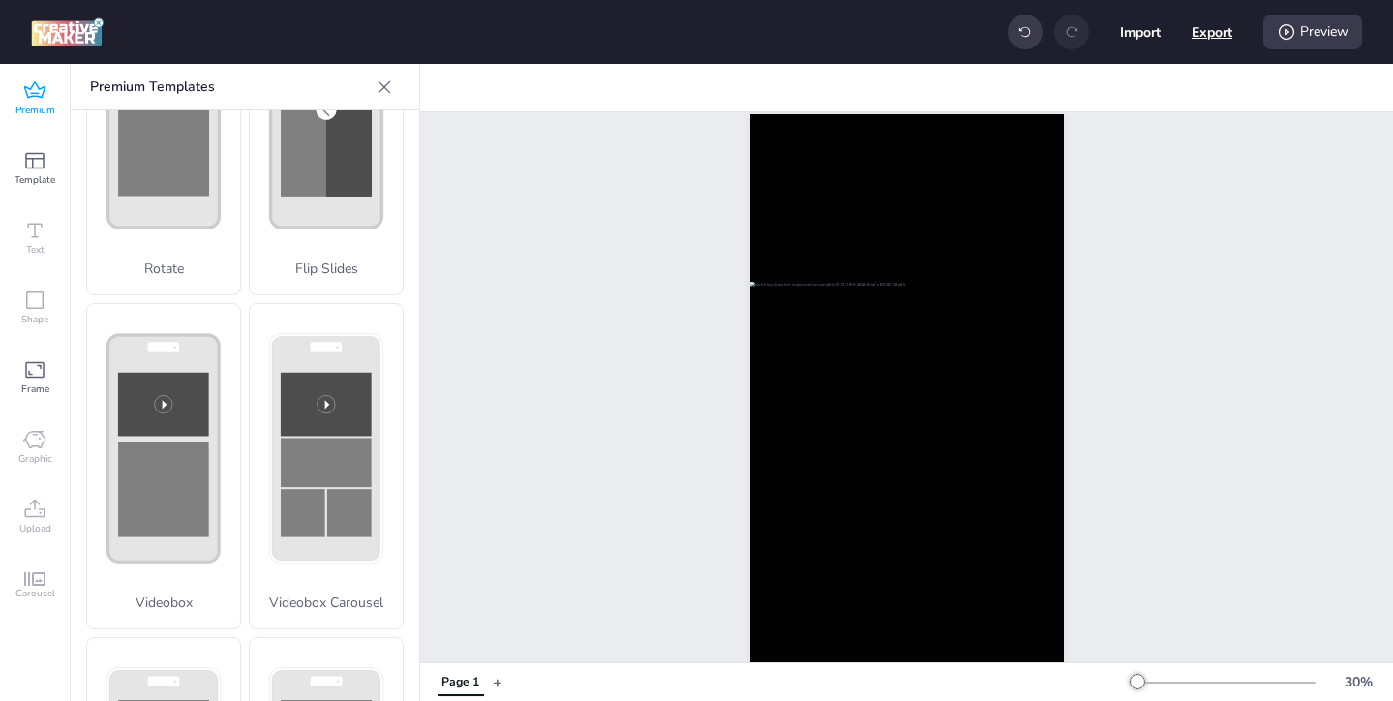
click at [1228, 38] on button "Export" at bounding box center [1211, 32] width 41 height 41
select select "html"
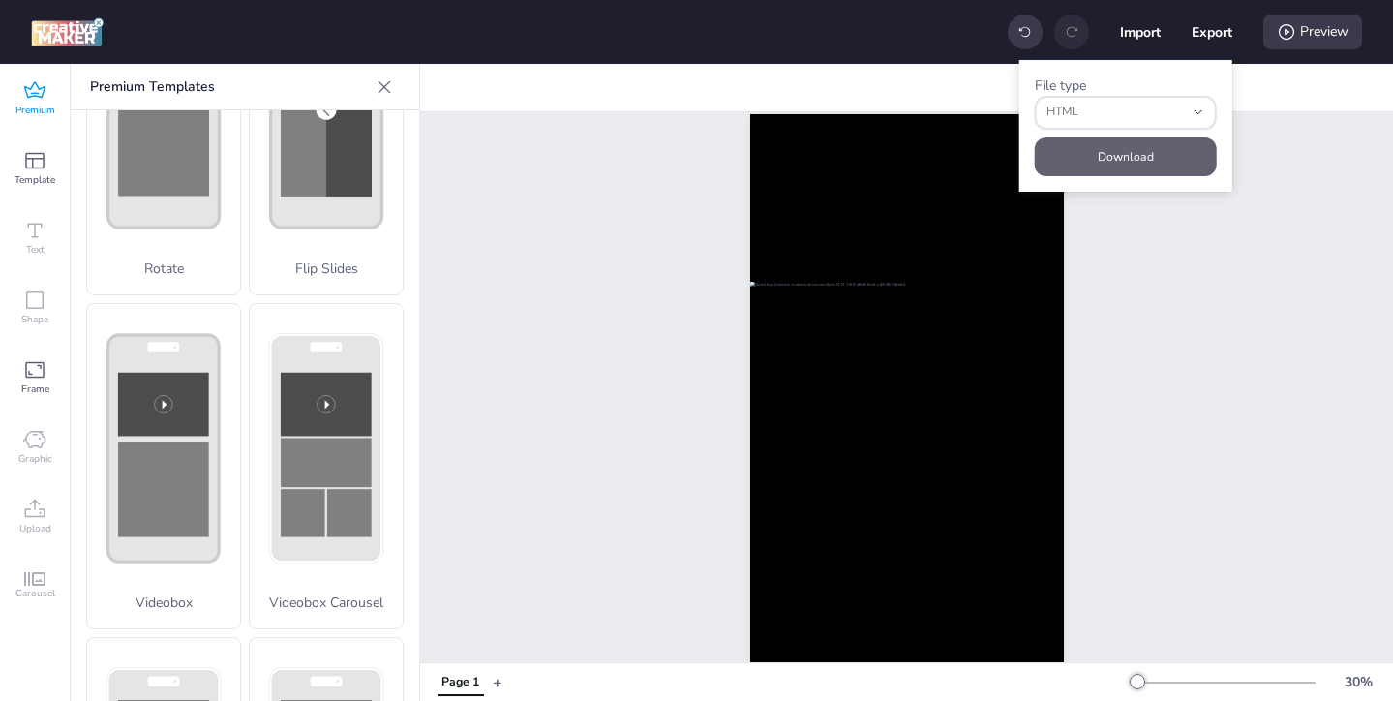
click at [1148, 154] on button "Download" at bounding box center [1126, 156] width 182 height 39
